Goal: Transaction & Acquisition: Purchase product/service

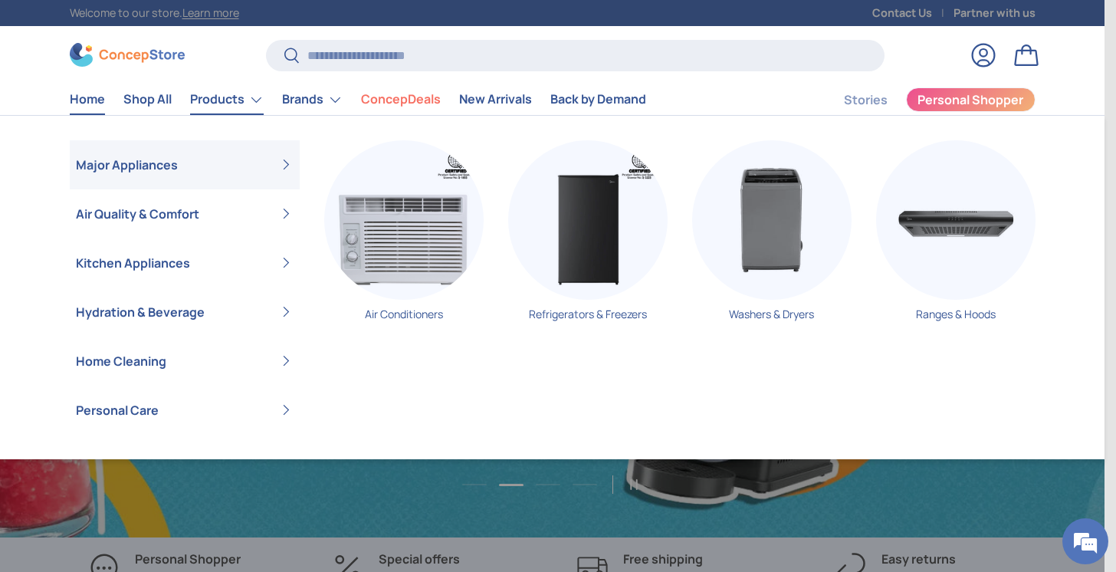
scroll to position [0, 1104]
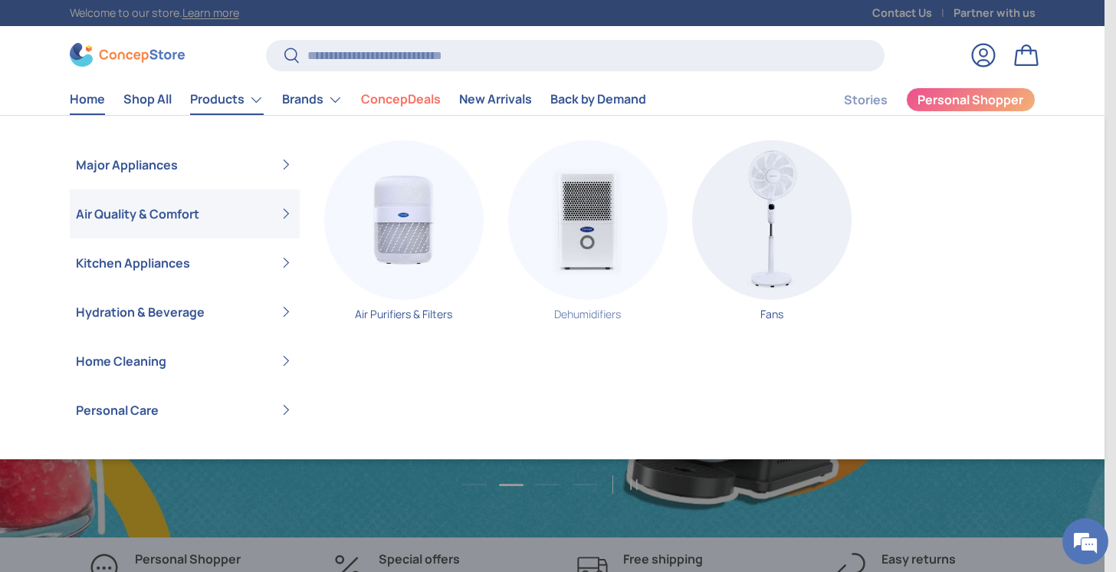
click at [610, 231] on img "Primary" at bounding box center [587, 219] width 159 height 159
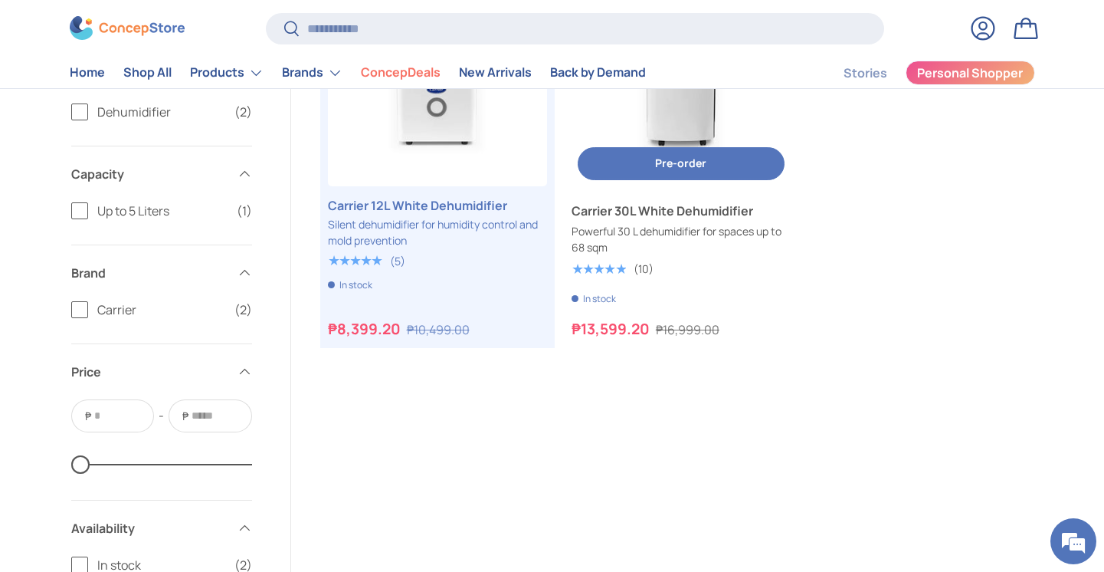
scroll to position [316, 0]
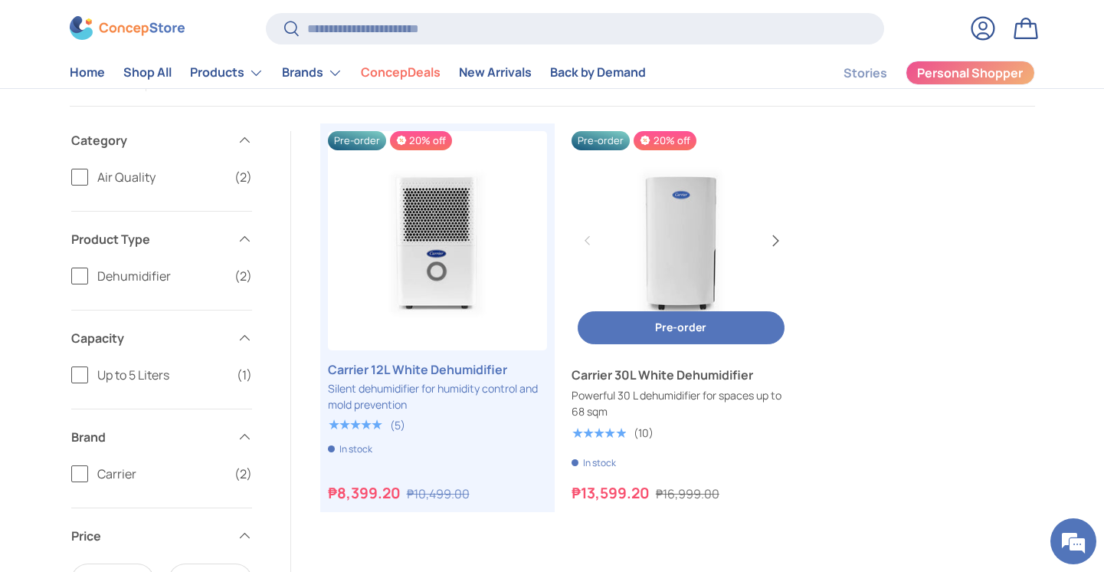
click at [776, 241] on button "Next" at bounding box center [775, 240] width 25 height 25
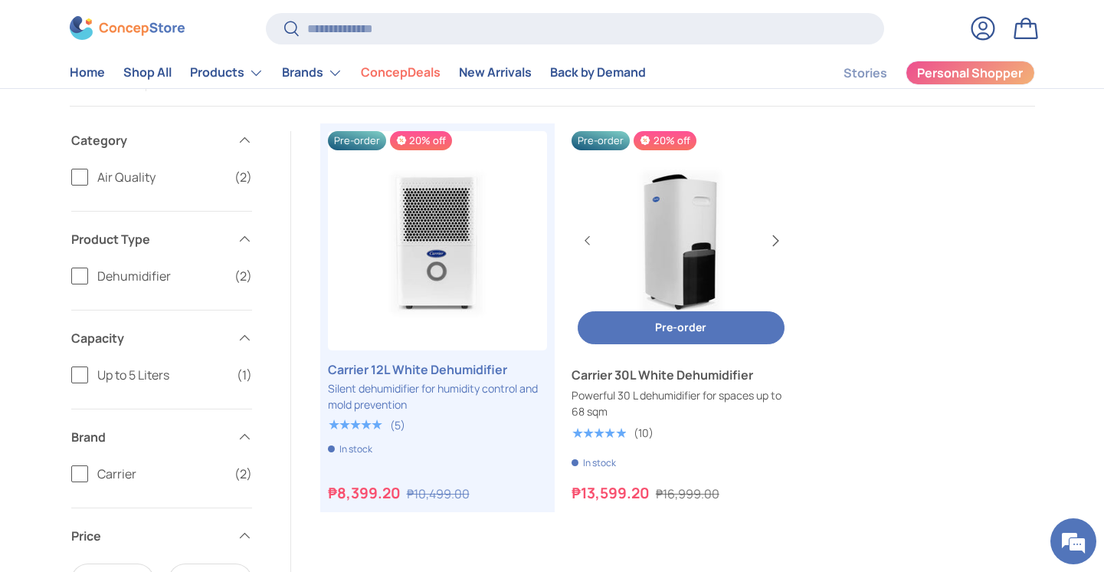
click at [777, 241] on button "Next" at bounding box center [775, 240] width 25 height 25
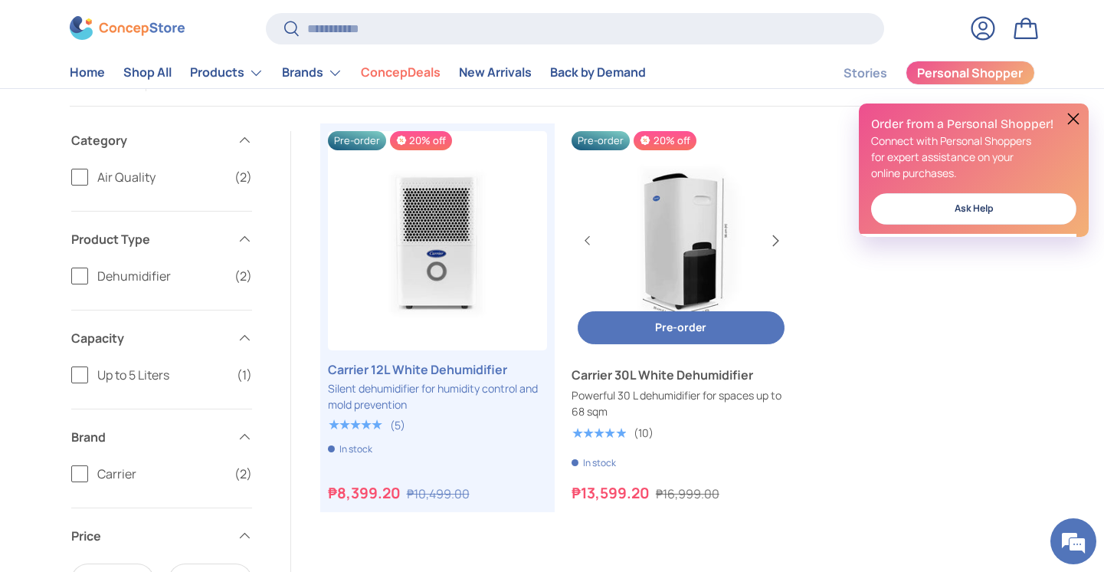
click at [777, 240] on button "Next" at bounding box center [775, 240] width 25 height 25
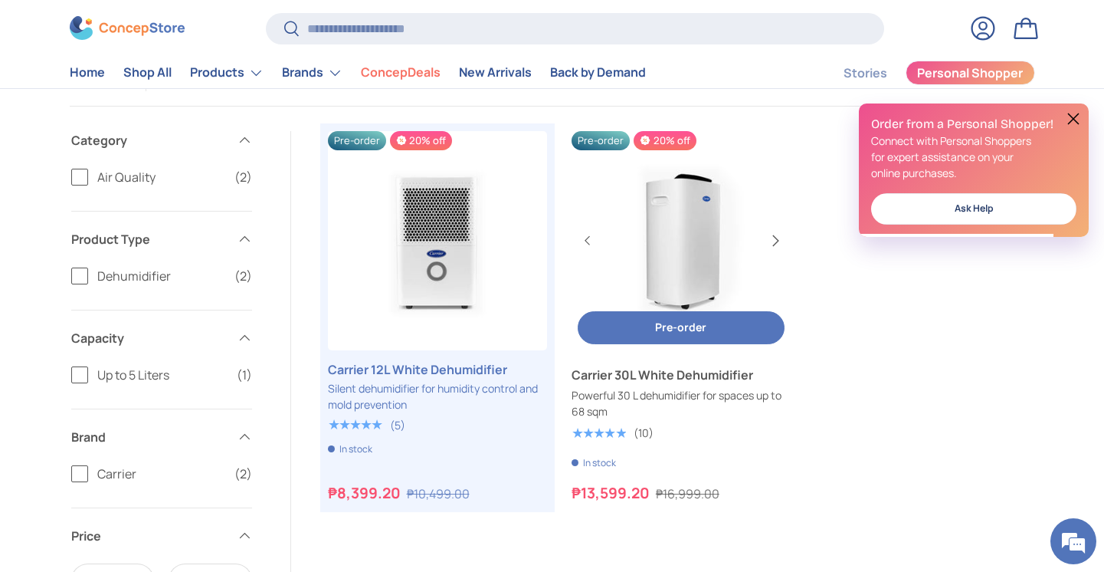
click at [778, 240] on button "Next" at bounding box center [775, 240] width 25 height 25
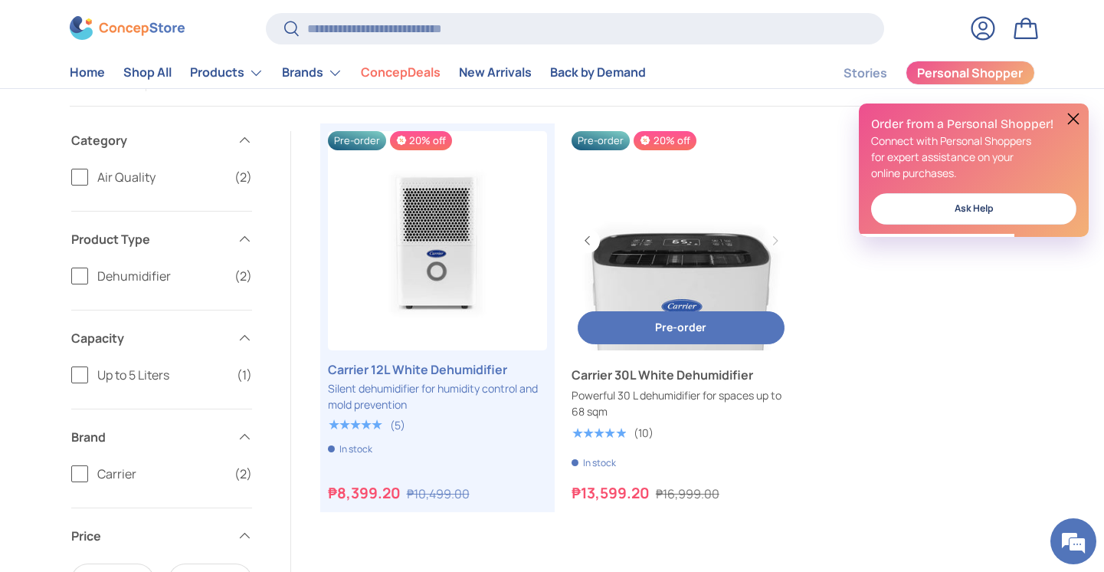
scroll to position [0, 0]
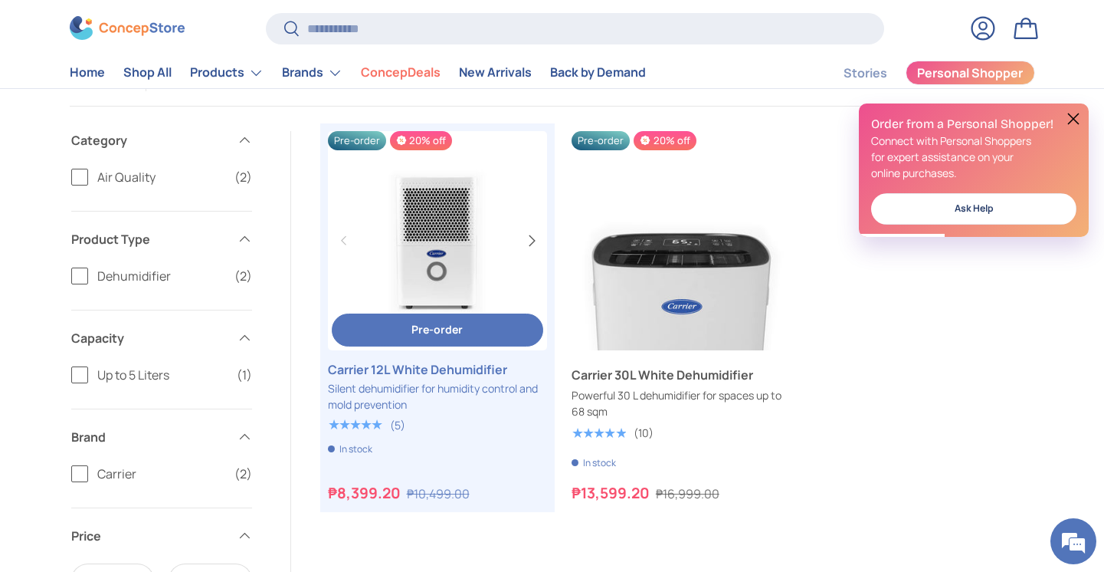
click at [536, 239] on button "Next" at bounding box center [531, 240] width 25 height 25
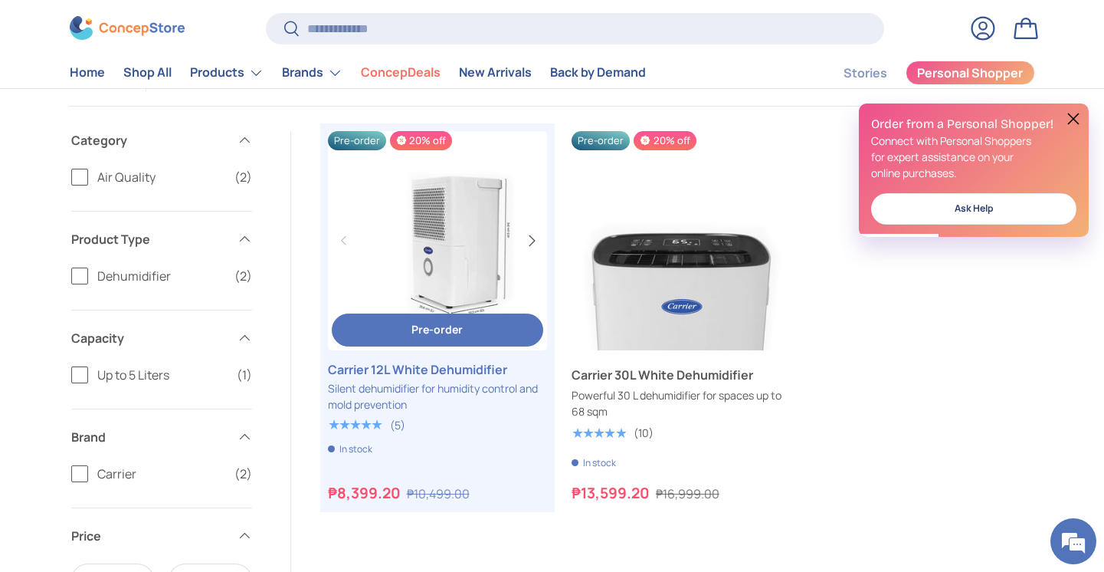
scroll to position [0, 219]
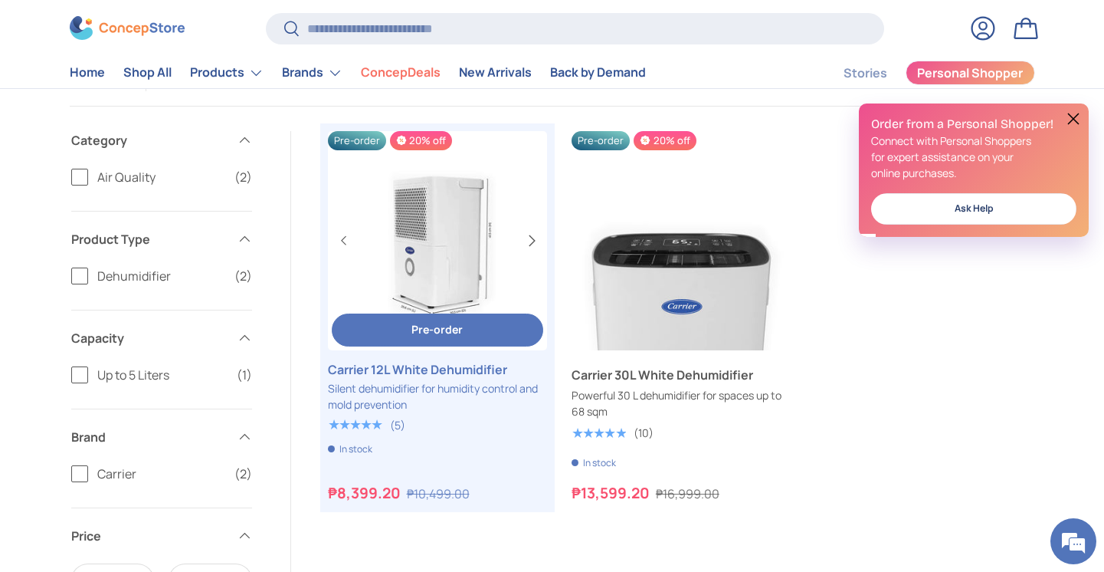
click at [536, 239] on button "Next" at bounding box center [531, 240] width 25 height 25
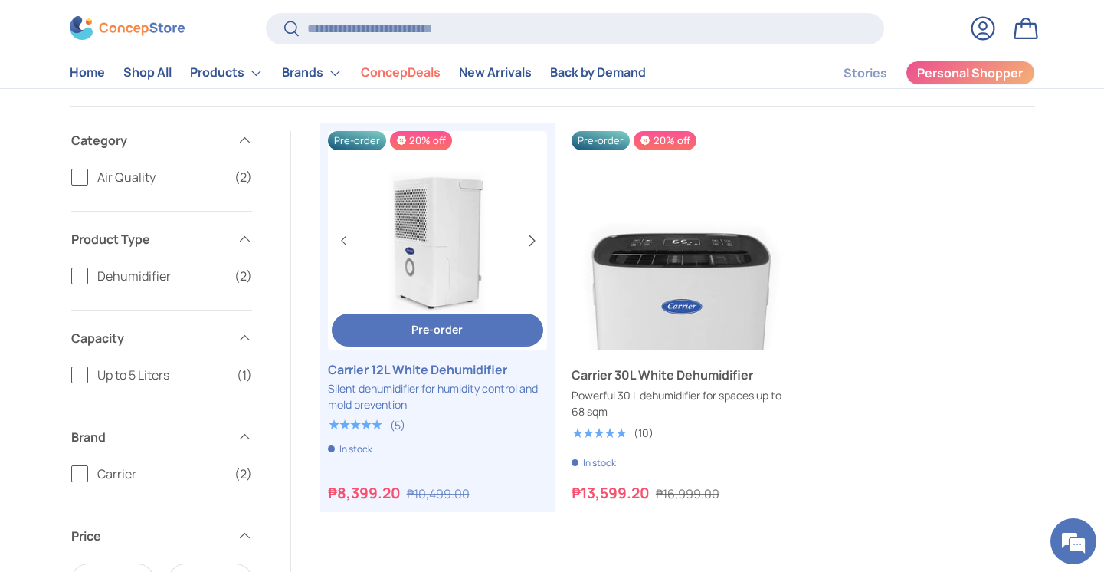
click at [533, 239] on button "Next" at bounding box center [531, 240] width 25 height 25
click at [464, 238] on link "Carrier 12L White Dehumidifier" at bounding box center [436, 240] width 219 height 219
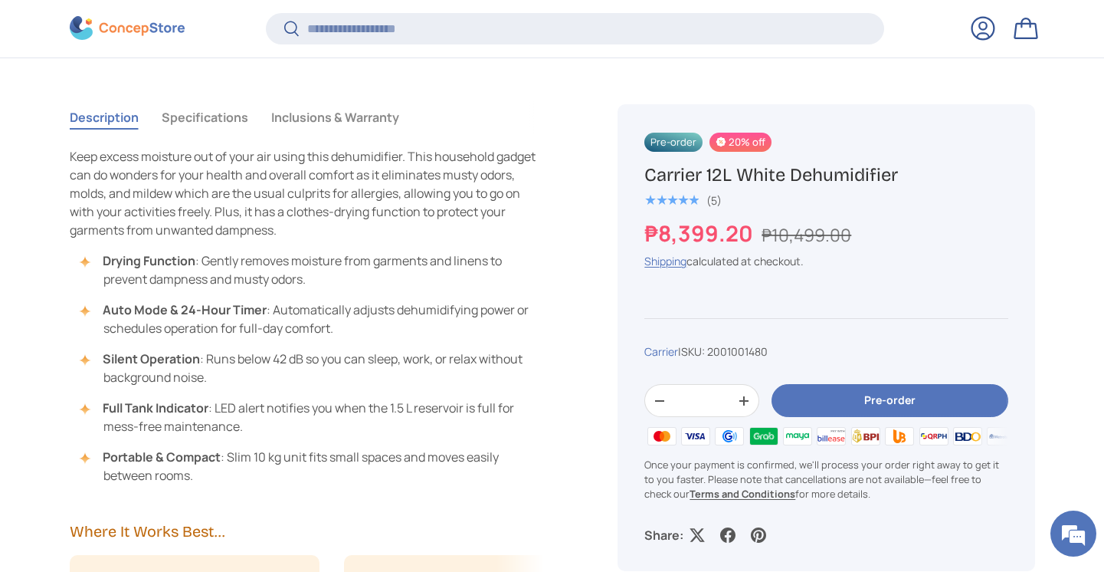
click at [228, 116] on button "Specifications" at bounding box center [205, 117] width 87 height 35
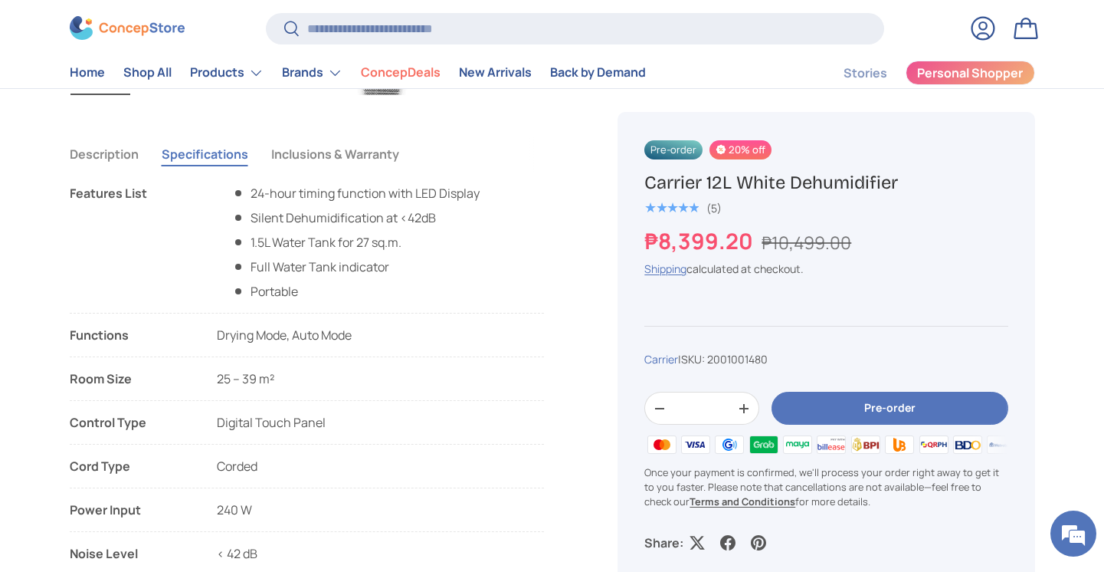
scroll to position [1034, 0]
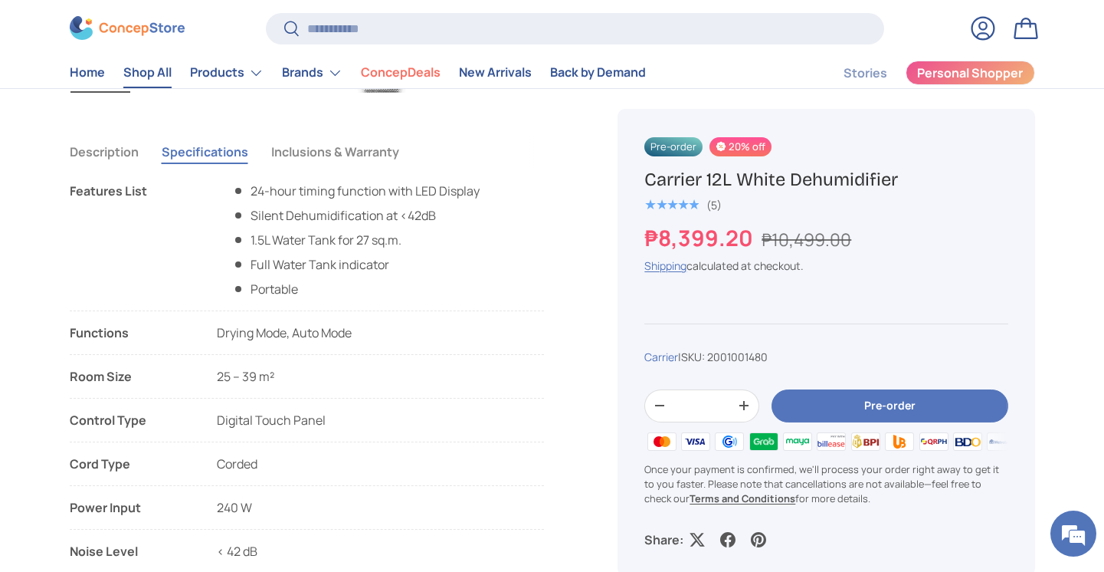
click at [166, 68] on link "Shop All" at bounding box center [147, 73] width 48 height 30
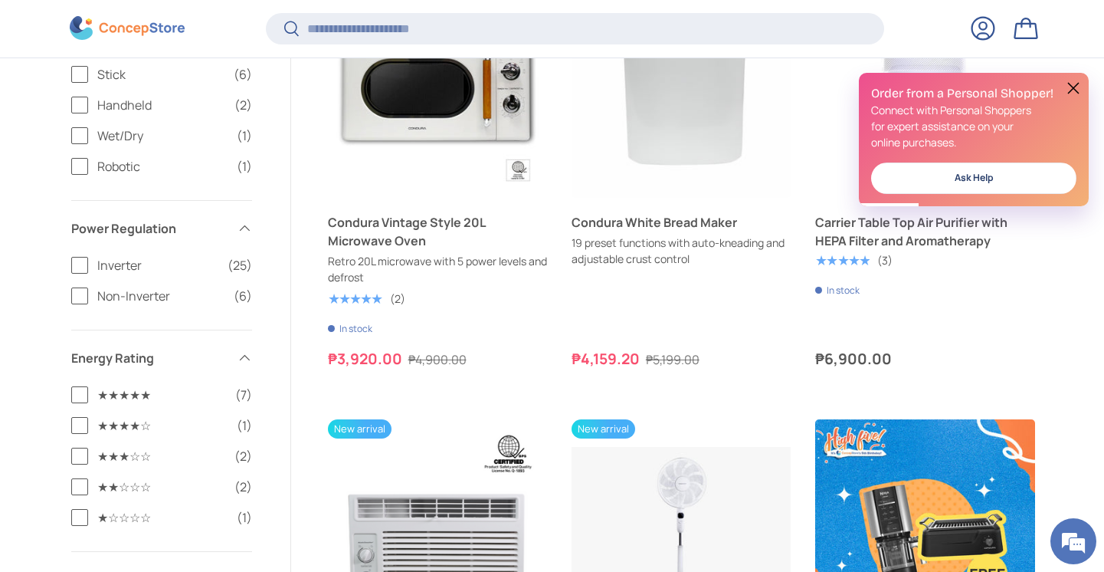
scroll to position [1884, 0]
